Goal: Find specific page/section: Find specific page/section

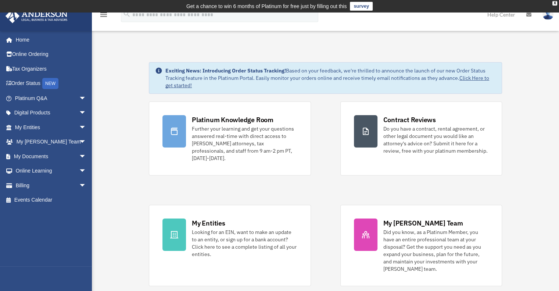
click at [34, 57] on link "Online Ordering" at bounding box center [51, 54] width 92 height 15
click at [31, 58] on link "Online Ordering" at bounding box center [51, 54] width 92 height 15
